Goal: Task Accomplishment & Management: Manage account settings

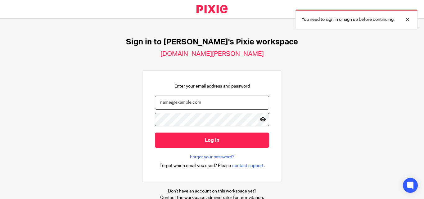
type input "[EMAIL_ADDRESS][DOMAIN_NAME]"
click at [260, 119] on icon at bounding box center [263, 119] width 6 height 6
drag, startPoint x: 216, startPoint y: 106, endPoint x: 133, endPoint y: 98, distance: 82.8
click at [133, 98] on div "Sign in to [PERSON_NAME]'s Pixie workspace [DOMAIN_NAME][PERSON_NAME] Enter you…" at bounding box center [212, 109] width 424 height 180
click at [97, 98] on div "Sign in to [PERSON_NAME]'s Pixie workspace [DOMAIN_NAME][PERSON_NAME] Enter you…" at bounding box center [212, 109] width 424 height 180
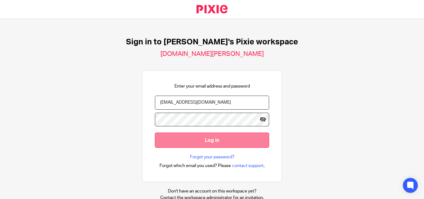
click at [199, 139] on input "Log in" at bounding box center [212, 139] width 114 height 15
